Goal: Transaction & Acquisition: Obtain resource

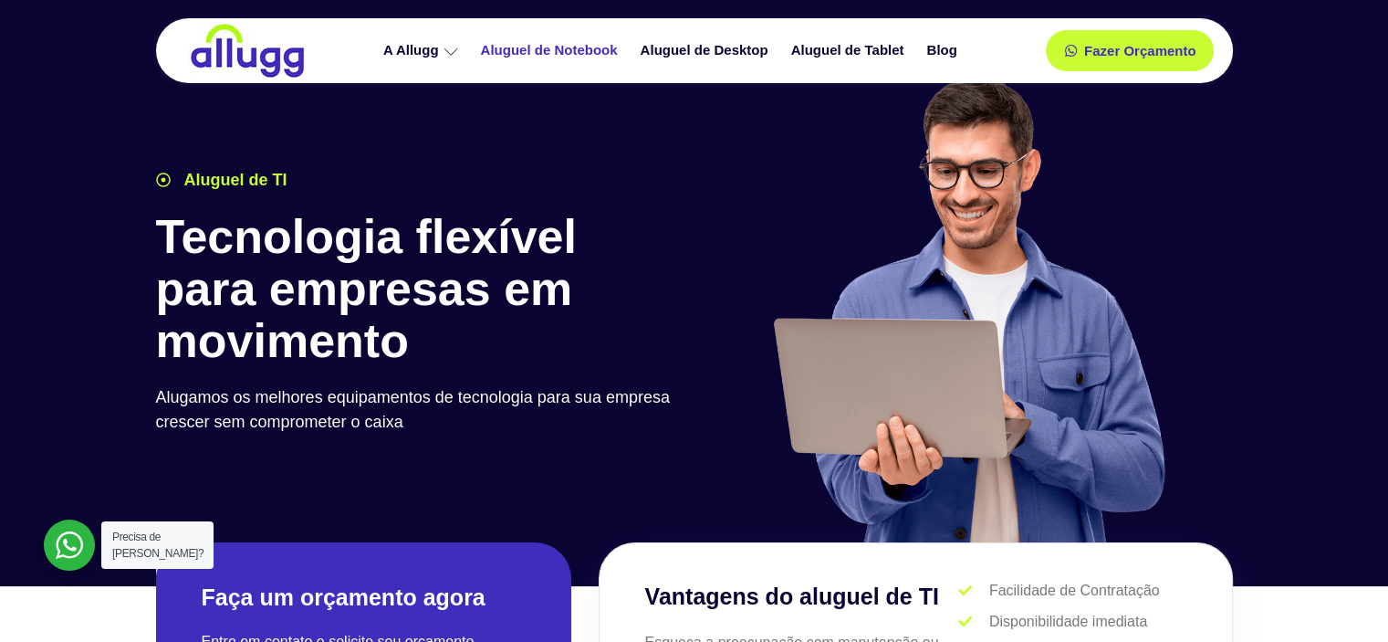
click at [585, 49] on link "Aluguel de Notebook" at bounding box center [552, 51] width 160 height 32
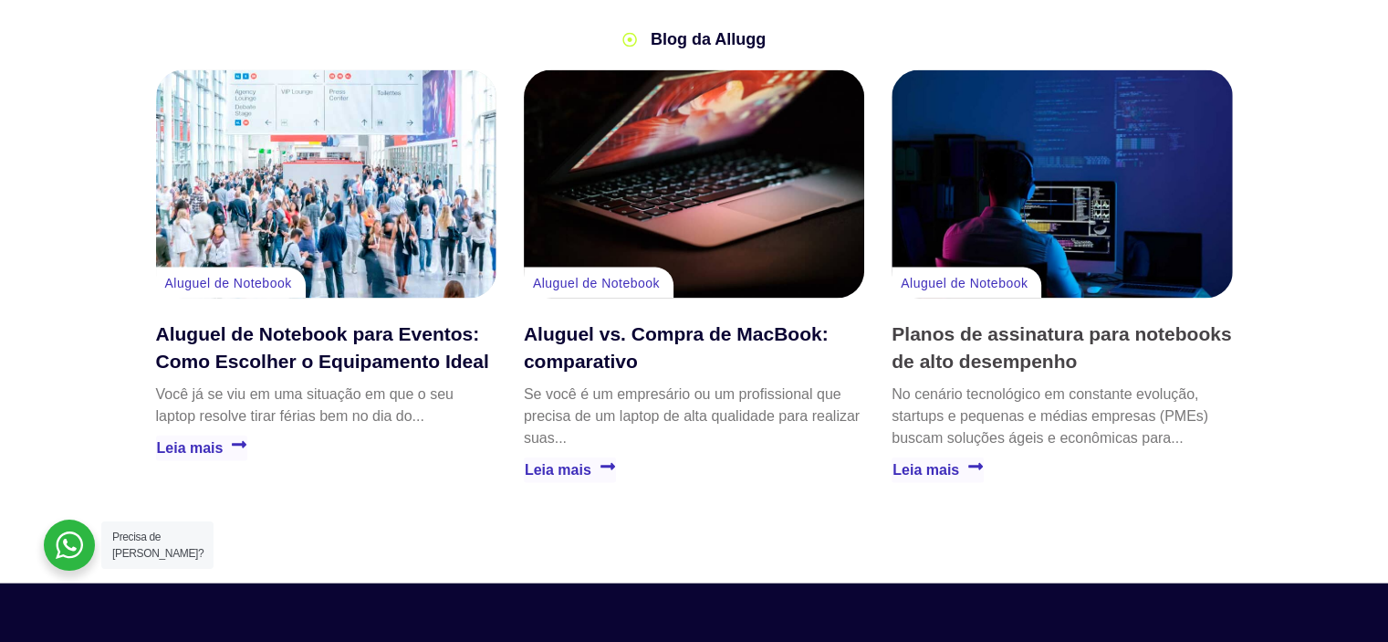
scroll to position [3378, 0]
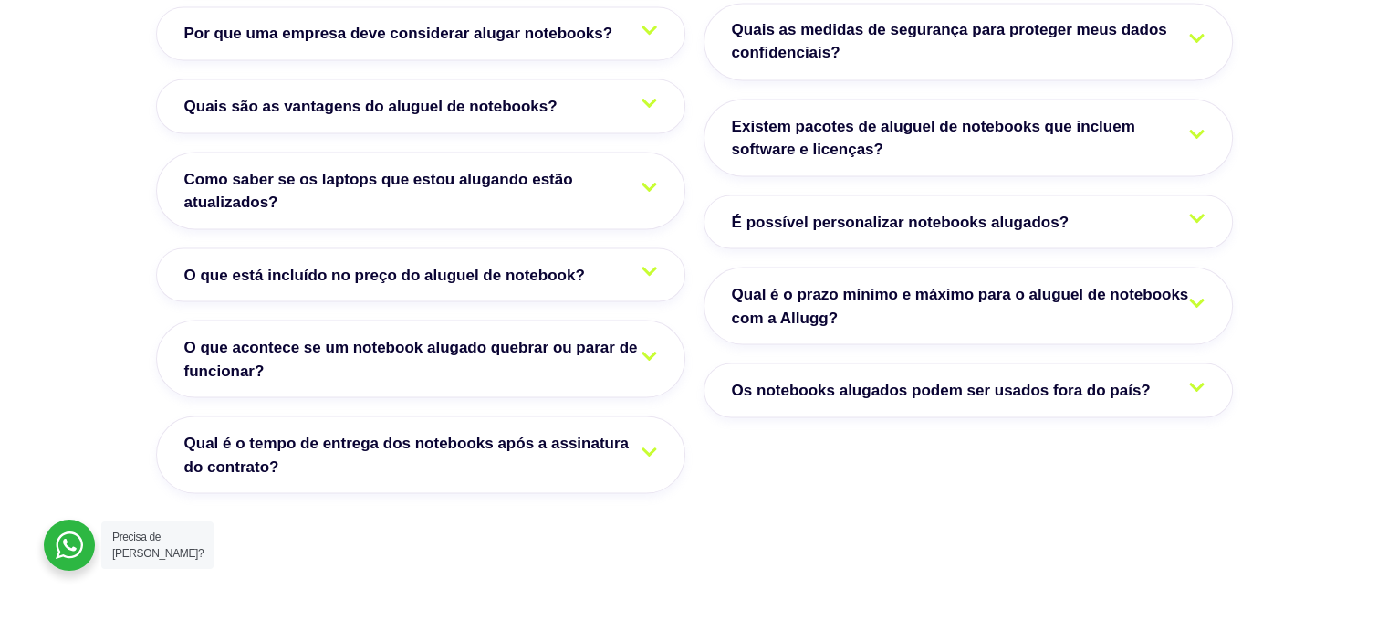
click at [552, 247] on link "O que está incluído no preço do aluguel de notebook?" at bounding box center [420, 274] width 529 height 55
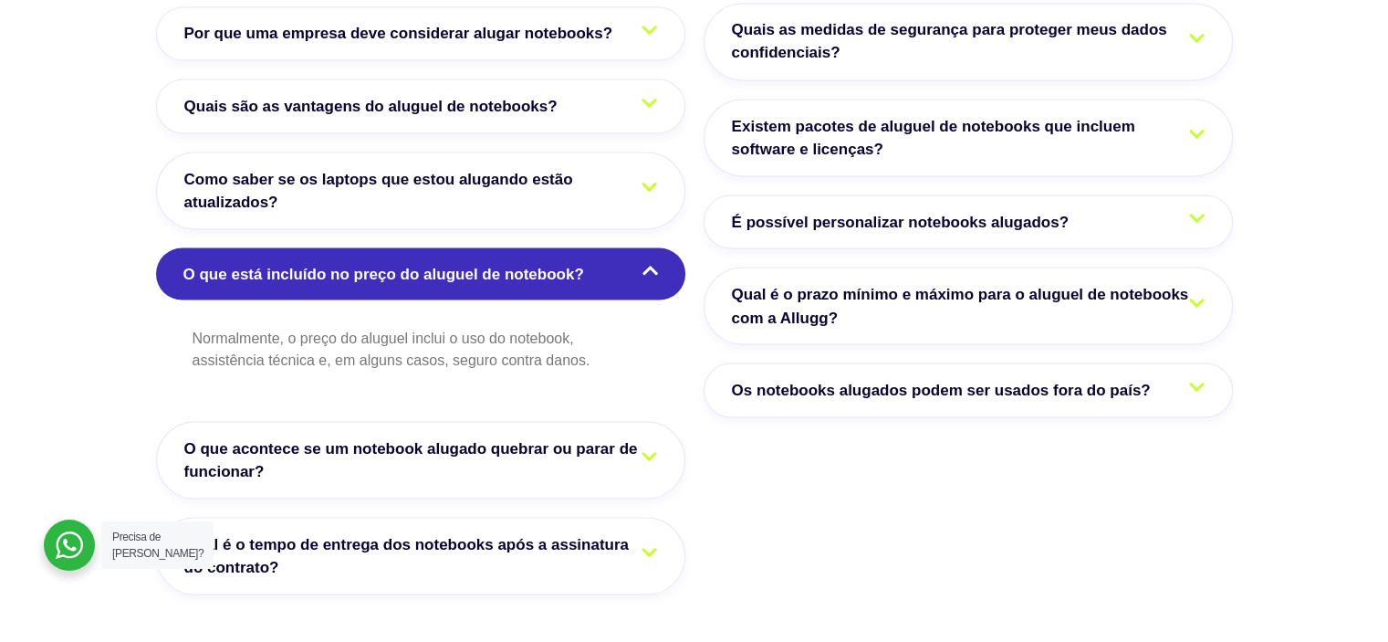
click at [558, 436] on span "O que acontece se um notebook alugado quebrar ou parar de funcionar?" at bounding box center [420, 459] width 473 height 47
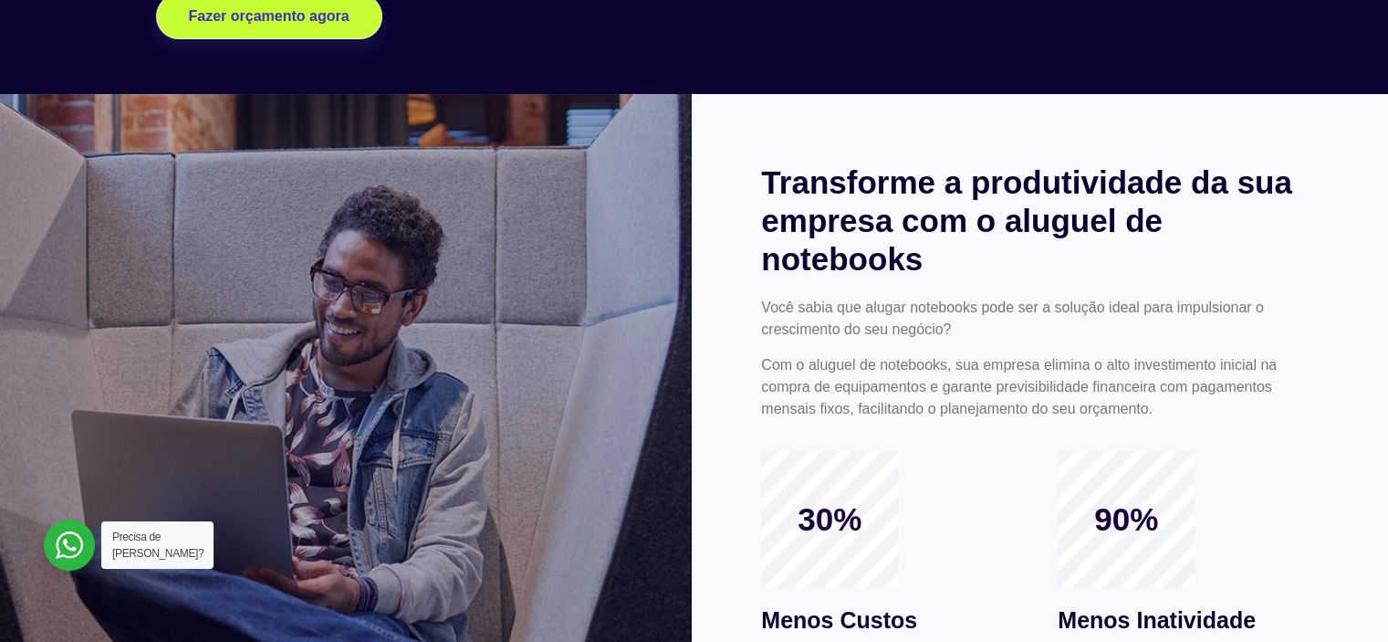
scroll to position [0, 0]
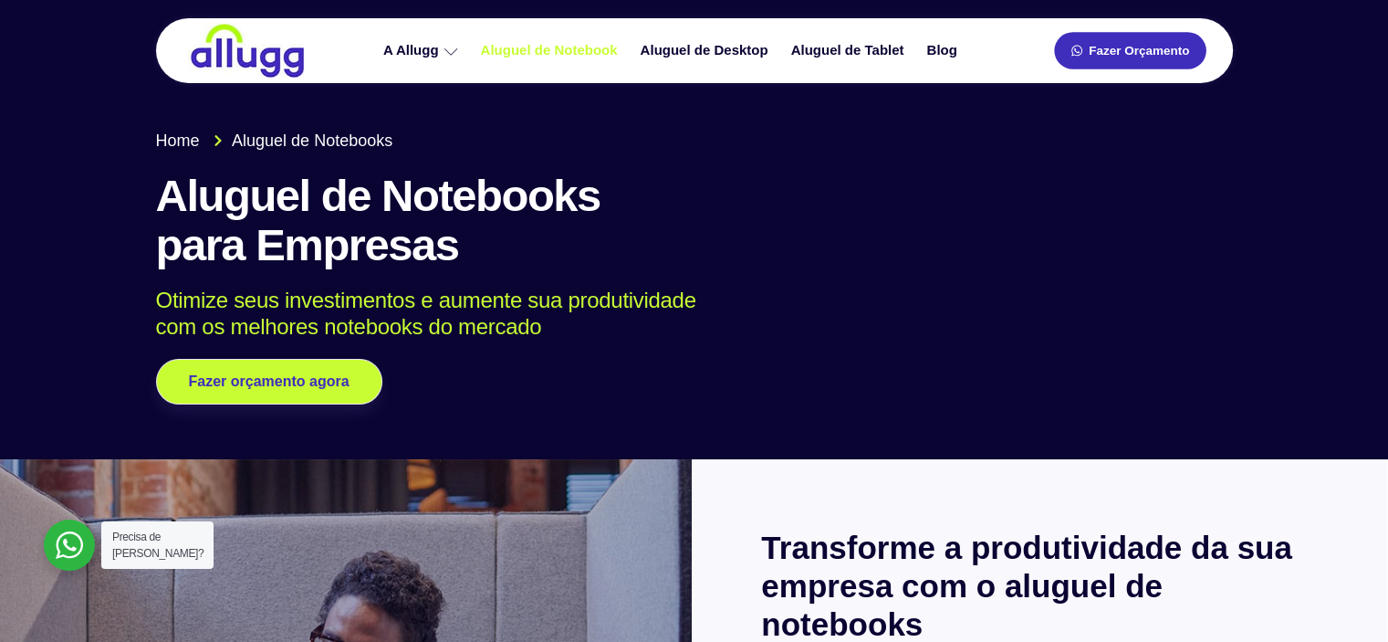
click at [1120, 47] on span "Fazer Orçamento" at bounding box center [1139, 51] width 100 height 13
